Goal: Transaction & Acquisition: Purchase product/service

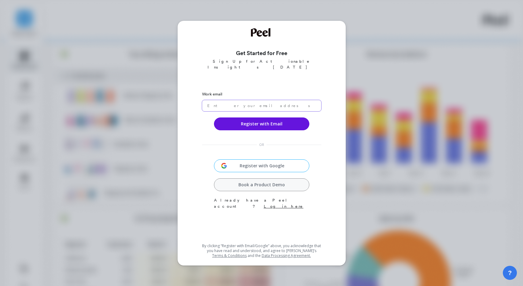
click at [241, 100] on input "email" at bounding box center [261, 105] width 119 height 11
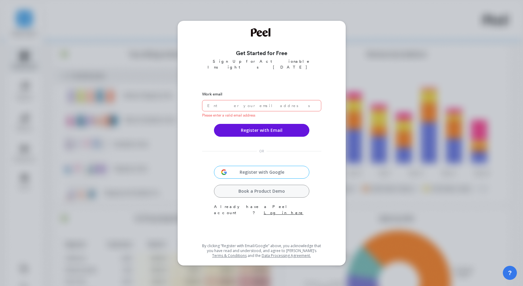
type input "[EMAIL_ADDRESS][DOMAIN_NAME]"
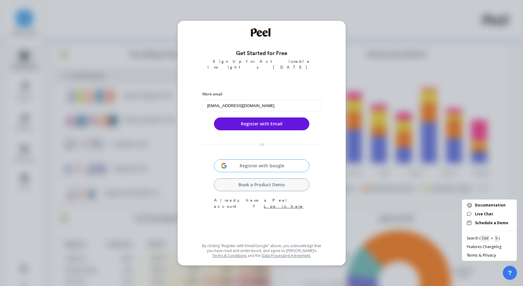
click at [244, 111] on div "Register with Email" at bounding box center [261, 120] width 95 height 19
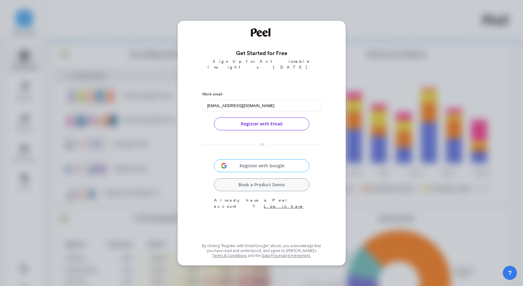
click at [246, 117] on button "Register with Email" at bounding box center [261, 123] width 95 height 13
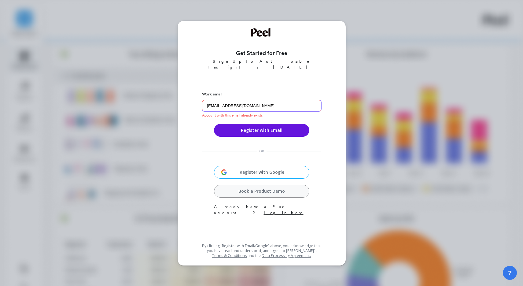
click at [263, 100] on input "connor.r.kelley18@gmail.com" at bounding box center [261, 105] width 119 height 11
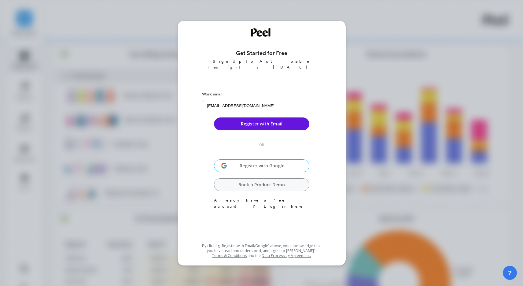
click at [289, 200] on div "Work email connor.r.kelley18@gmail.com Register with Email OR Register with Goo…" at bounding box center [261, 163] width 119 height 153
click at [287, 204] on link "Log in here" at bounding box center [284, 206] width 40 height 5
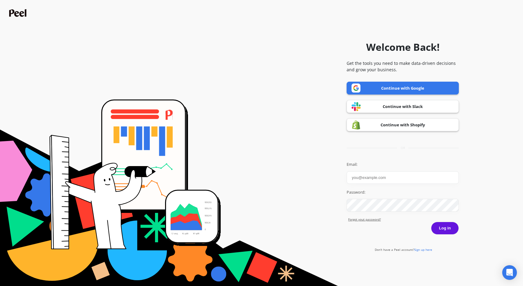
type input "[EMAIL_ADDRESS][DOMAIN_NAME]"
click at [446, 224] on button "Log in" at bounding box center [445, 228] width 28 height 13
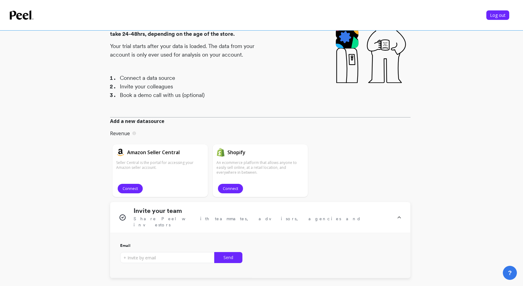
scroll to position [60, 0]
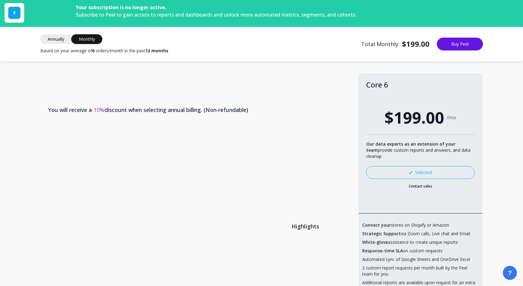
click at [278, 188] on tr "You will receive a -10% discount when selecting annual billing. (Non-refundable…" at bounding box center [261, 155] width 441 height 118
click at [57, 38] on span "Annually" at bounding box center [55, 39] width 31 height 10
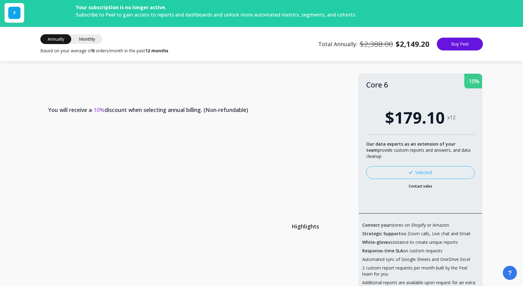
click at [84, 38] on span "Monthly" at bounding box center [87, 39] width 31 height 10
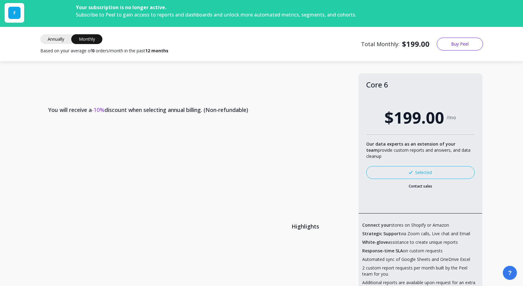
click at [462, 43] on button "Buy Peel" at bounding box center [460, 44] width 46 height 13
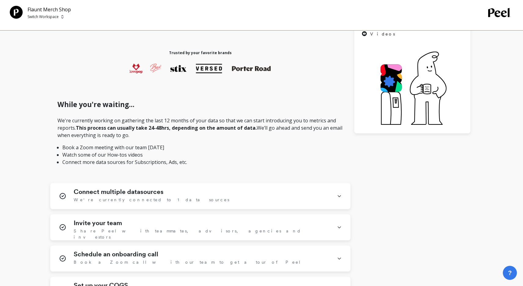
scroll to position [185, 0]
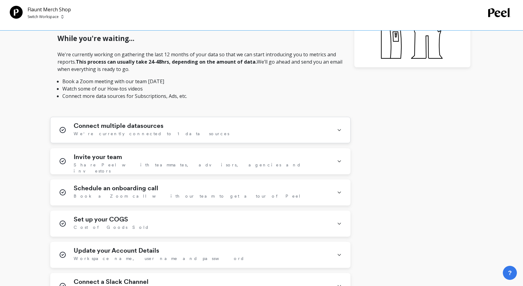
click at [318, 127] on div "Connect multiple datasources We're currently connected to 1 data sources" at bounding box center [202, 130] width 256 height 16
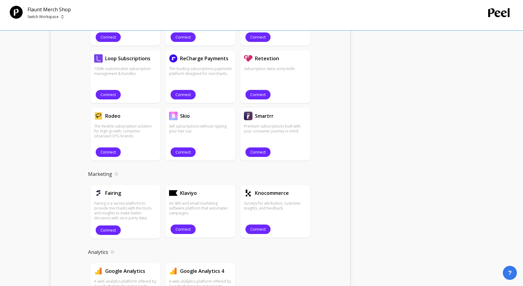
scroll to position [638, 0]
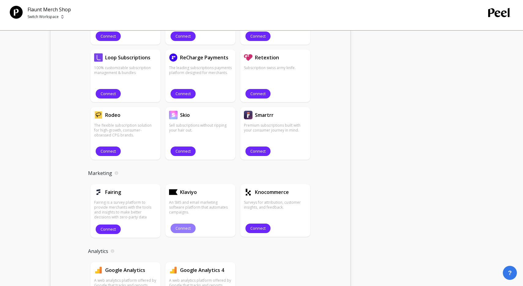
click at [184, 225] on button "Connect" at bounding box center [183, 227] width 25 height 9
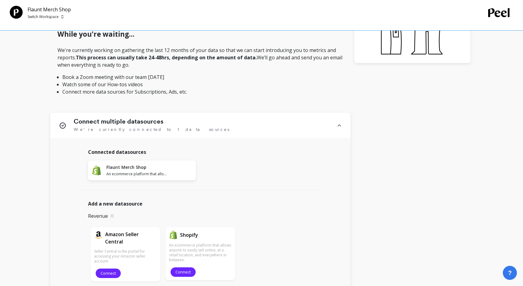
scroll to position [0, 0]
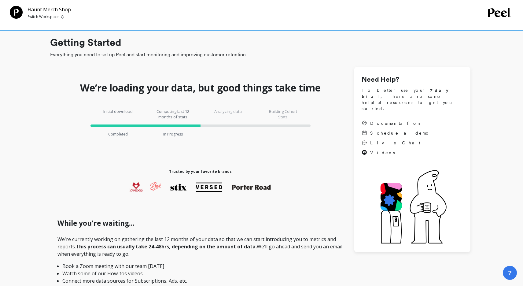
click at [61, 17] on img at bounding box center [62, 16] width 2 height 5
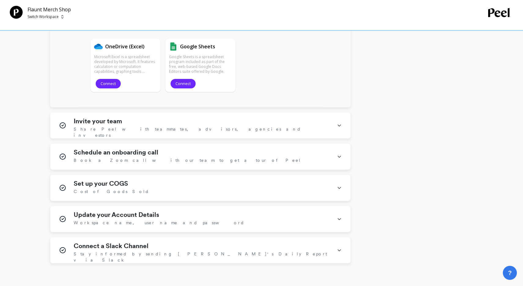
scroll to position [939, 0]
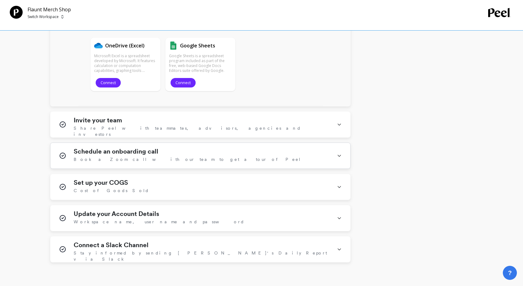
click at [339, 153] on icon at bounding box center [339, 156] width 5 height 16
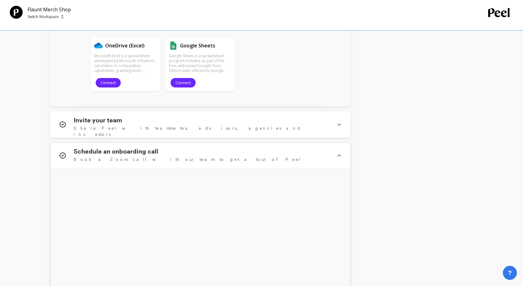
click at [339, 153] on icon at bounding box center [339, 156] width 5 height 16
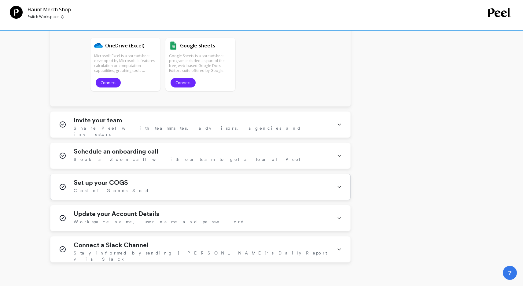
click at [339, 186] on icon at bounding box center [339, 187] width 5 height 16
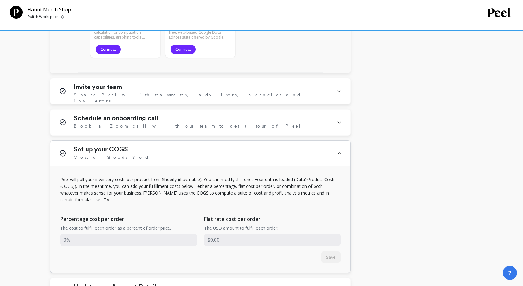
scroll to position [976, 0]
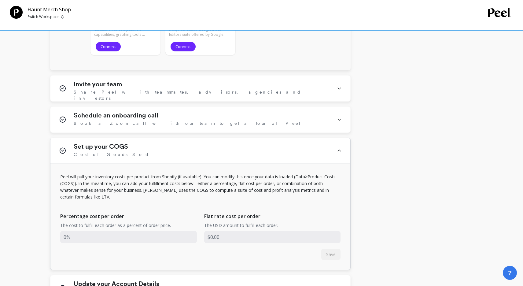
click at [339, 148] on icon at bounding box center [339, 151] width 5 height 16
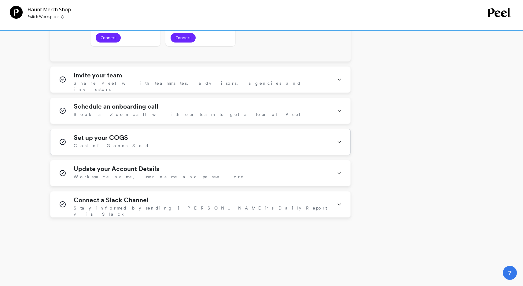
scroll to position [984, 0]
click at [340, 170] on icon at bounding box center [339, 173] width 5 height 16
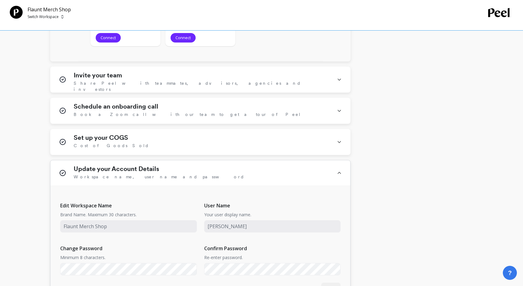
click at [340, 170] on icon at bounding box center [339, 173] width 5 height 16
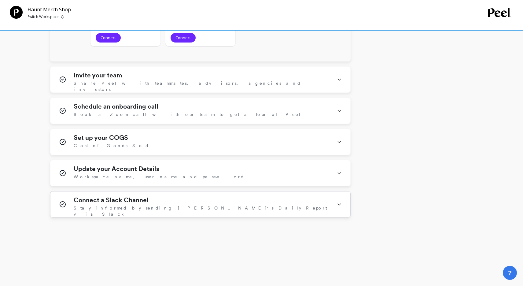
click at [338, 204] on icon at bounding box center [339, 205] width 3 height 2
click at [338, 203] on icon at bounding box center [339, 206] width 5 height 21
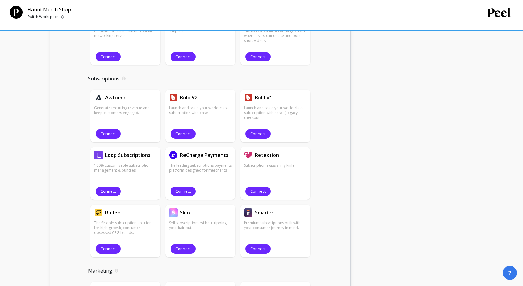
scroll to position [550, 0]
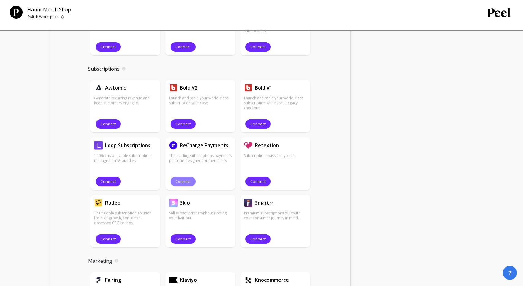
click at [179, 180] on span "Connect" at bounding box center [182, 181] width 15 height 6
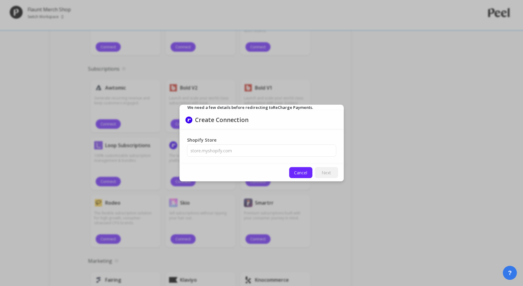
click at [301, 172] on span "Cancel" at bounding box center [300, 173] width 13 height 6
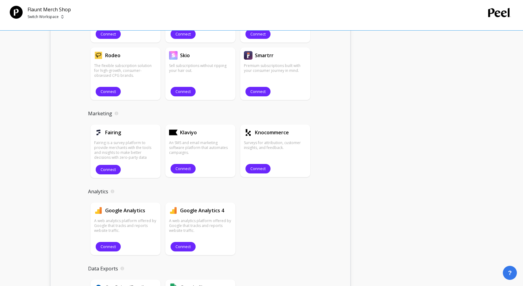
scroll to position [701, 0]
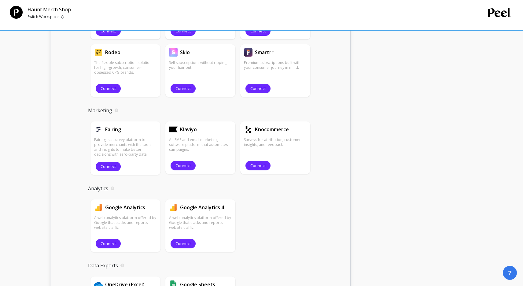
click at [186, 160] on div "An SMS and email marketing software platform that automates campaigns. Connect" at bounding box center [200, 152] width 63 height 37
click at [185, 164] on span "Connect" at bounding box center [182, 166] width 15 height 6
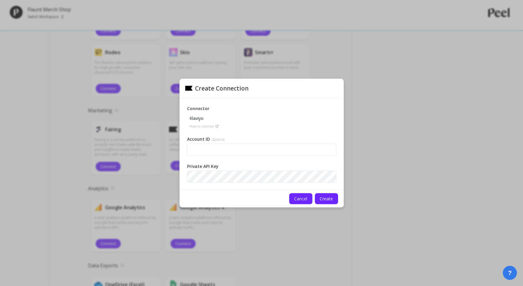
click at [300, 199] on span "Cancel" at bounding box center [300, 199] width 13 height 6
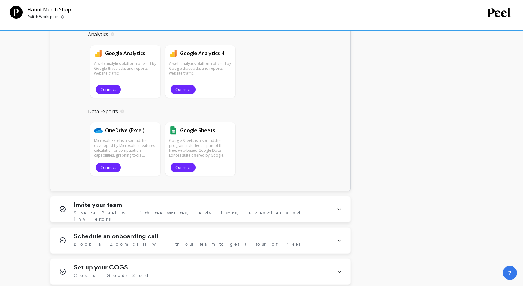
scroll to position [984, 0]
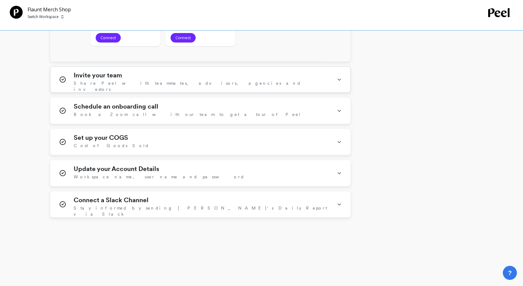
click at [189, 79] on div "Invite your team Share Peel with teammates, advisors, agencies and investors" at bounding box center [202, 80] width 256 height 16
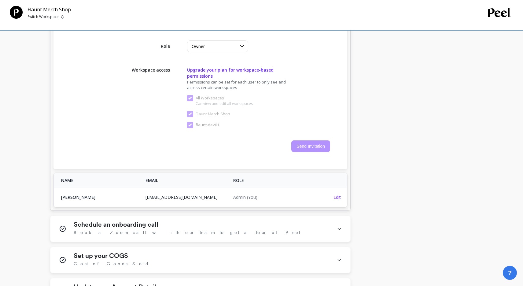
scroll to position [1140, 0]
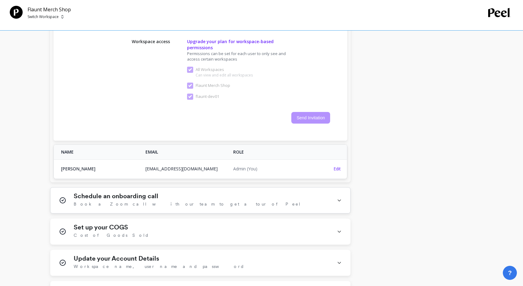
click at [231, 192] on div "Schedule an onboarding call Book a Zoom call with our team to get a tour of Peel" at bounding box center [202, 200] width 256 height 16
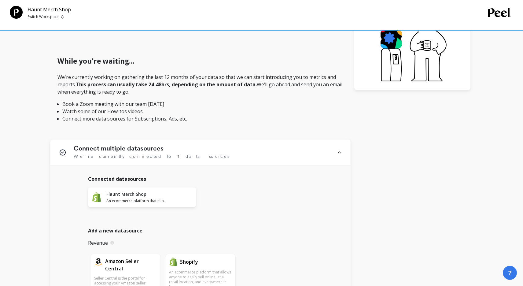
scroll to position [162, 0]
click at [160, 151] on h1 "Connect multiple datasources" at bounding box center [119, 147] width 90 height 7
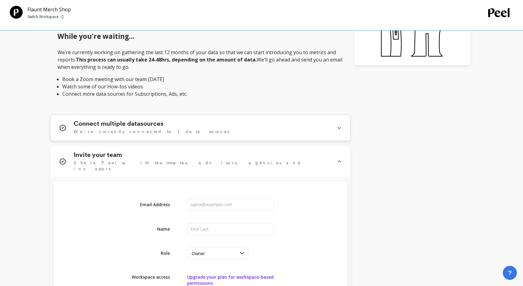
scroll to position [188, 0]
click at [154, 159] on span "Share Peel with teammates, advisors, agencies and investors" at bounding box center [202, 165] width 256 height 12
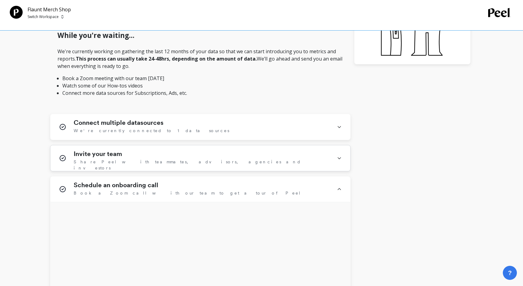
click at [154, 159] on span "Share Peel with teammates, advisors, agencies and investors" at bounding box center [202, 165] width 256 height 12
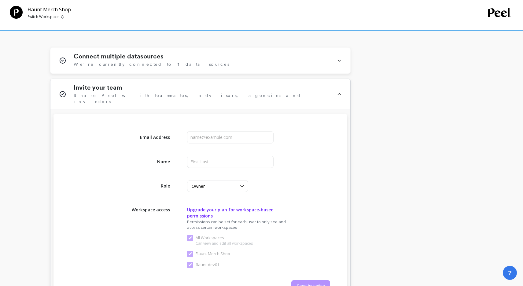
scroll to position [250, 0]
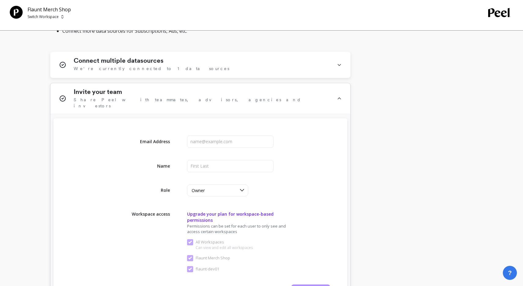
click at [163, 94] on div "Invite your team Share Peel with teammates, advisors, agencies and investors" at bounding box center [202, 98] width 256 height 21
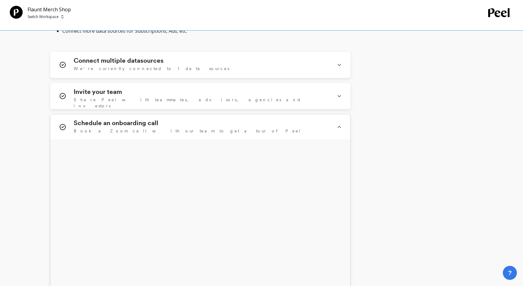
click at [180, 126] on div "Schedule an onboarding call Book a Zoom call with our team to get a tour of Peel" at bounding box center [202, 127] width 256 height 16
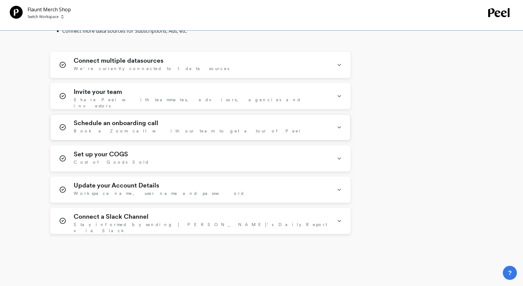
click at [180, 126] on div "Schedule an onboarding call Book a Zoom call with our team to get a tour of Peel" at bounding box center [202, 127] width 256 height 16
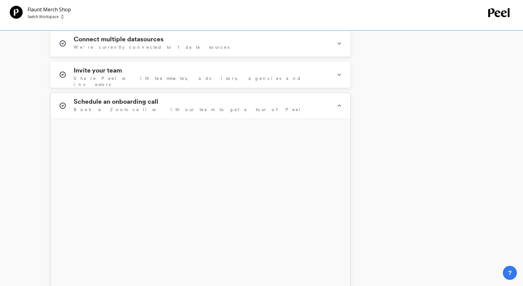
scroll to position [266, 0]
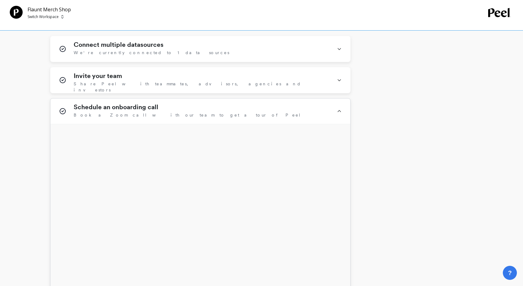
click at [183, 103] on div "Schedule an onboarding call Book a Zoom call with our team to get a tour of Peel" at bounding box center [200, 111] width 300 height 26
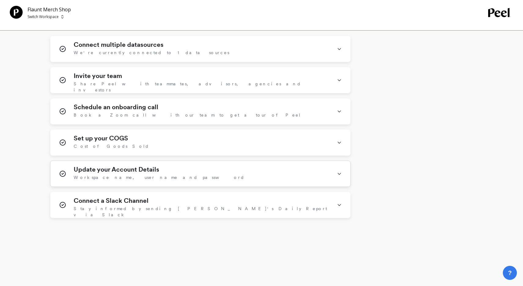
click at [182, 176] on div "Update your Account Details Workspace name, user name and password" at bounding box center [202, 174] width 256 height 16
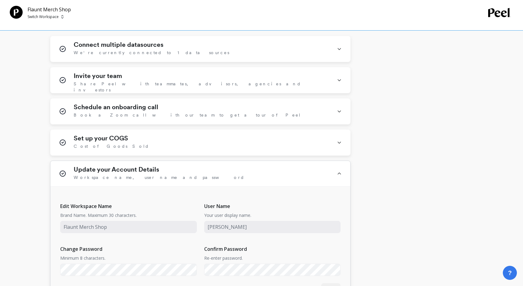
click at [182, 176] on div "Update your Account Details Workspace name, user name and password" at bounding box center [202, 174] width 256 height 16
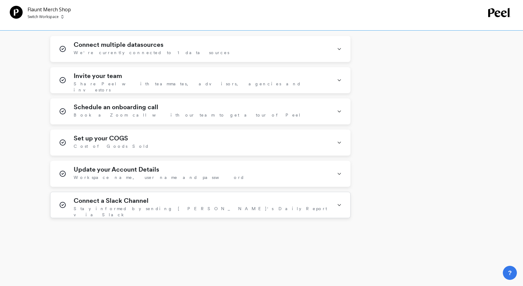
click at [197, 211] on div "Connect a Slack Channel Stay informed by sending Peel's Daily Report via Slack" at bounding box center [202, 205] width 256 height 16
click at [197, 211] on div "Connect a Slack Channel Stay informed by sending Peel's Daily Report via Slack" at bounding box center [202, 207] width 256 height 21
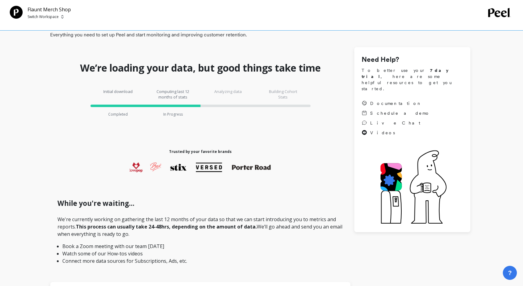
scroll to position [0, 0]
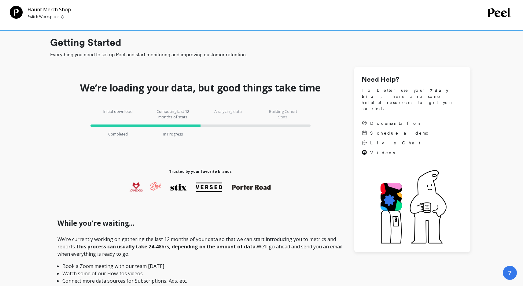
click at [230, 112] on p "Analyzing data" at bounding box center [228, 113] width 37 height 11
click at [283, 108] on div "Initial download Completed Computing last 12 months of stats In Progress Analyz…" at bounding box center [200, 122] width 300 height 46
click at [398, 199] on icon at bounding box center [403, 209] width 20 height 20
